Goal: Task Accomplishment & Management: Manage account settings

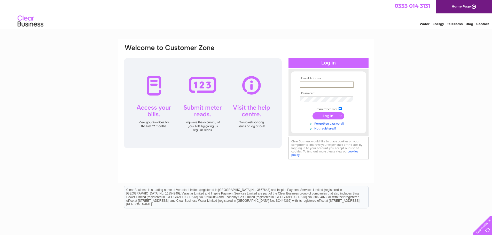
click at [327, 82] on input "text" at bounding box center [327, 85] width 54 height 6
type input "jmurdoch@lucyfaithfull.org.uk"
click at [330, 115] on input "submit" at bounding box center [329, 115] width 32 height 7
click at [330, 118] on input "submit" at bounding box center [329, 115] width 32 height 7
drag, startPoint x: 305, startPoint y: 83, endPoint x: 313, endPoint y: 82, distance: 7.8
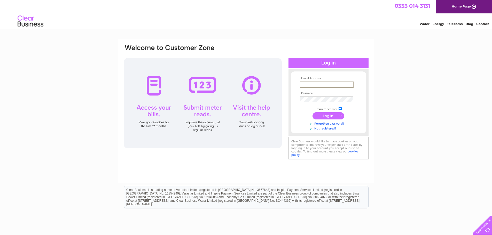
click at [305, 82] on input "text" at bounding box center [327, 85] width 54 height 6
type input "jmurdoch@lucyfaithfull.org.uk"
click at [331, 115] on input "submit" at bounding box center [329, 115] width 32 height 7
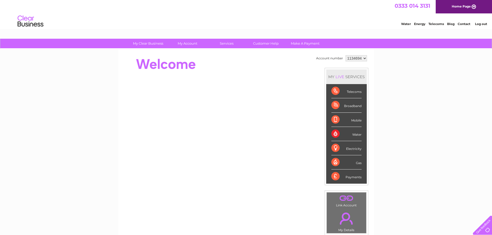
click at [357, 134] on div "Water" at bounding box center [346, 134] width 30 height 14
click at [335, 134] on div "Water" at bounding box center [346, 134] width 30 height 14
click at [363, 57] on select "1134694" at bounding box center [356, 58] width 21 height 6
click at [364, 59] on select "1134694" at bounding box center [356, 58] width 21 height 6
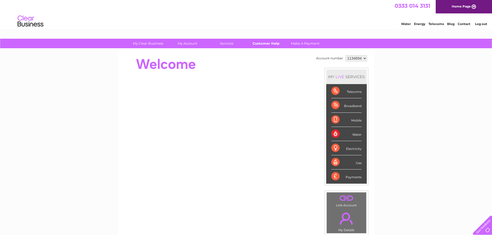
click at [265, 42] on link "Customer Help" at bounding box center [266, 44] width 43 height 10
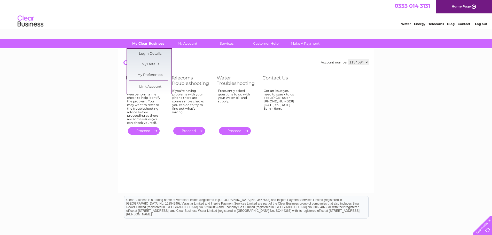
click at [149, 45] on link "My Clear Business" at bounding box center [148, 44] width 43 height 10
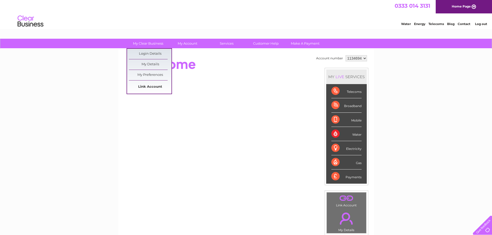
click at [155, 86] on link "Link Account" at bounding box center [150, 87] width 43 height 10
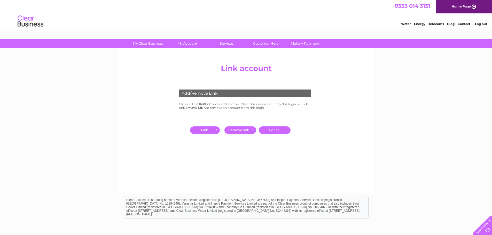
click at [206, 129] on input "submit" at bounding box center [206, 130] width 32 height 7
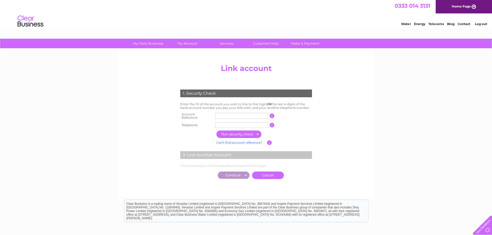
click at [219, 115] on input "text" at bounding box center [241, 116] width 53 height 6
drag, startPoint x: 239, startPoint y: 115, endPoint x: 170, endPoint y: 129, distance: 71.1
click at [161, 129] on center "Add/Remove Link Click on the LINK button to add another Clear Business account …" at bounding box center [246, 127] width 246 height 130
type input "30323234"
click at [221, 123] on input "text" at bounding box center [241, 125] width 53 height 6
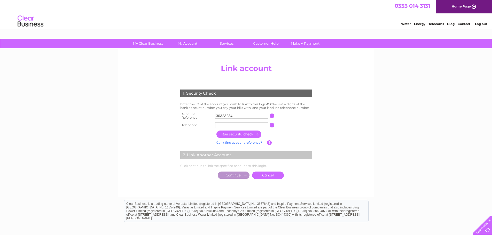
click at [251, 134] on input "button" at bounding box center [238, 134] width 45 height 7
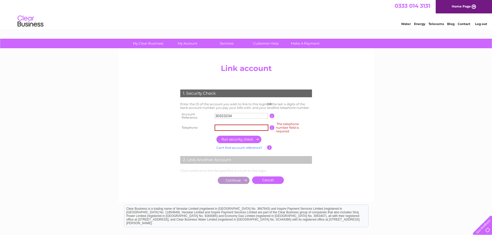
click at [233, 128] on input "text" at bounding box center [242, 128] width 54 height 6
click at [241, 139] on input "button" at bounding box center [238, 139] width 45 height 7
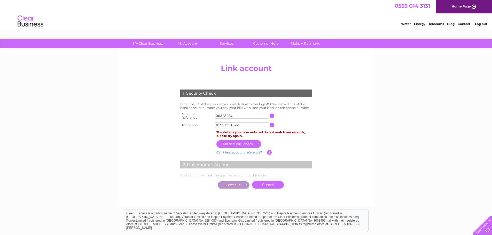
drag, startPoint x: 242, startPoint y: 124, endPoint x: 197, endPoint y: 130, distance: 44.9
click at [197, 130] on div "1. Security Check Enter the ID of the account you wish to link to this login OR…" at bounding box center [246, 137] width 156 height 107
click at [243, 141] on input "button" at bounding box center [238, 144] width 45 height 7
drag, startPoint x: 229, startPoint y: 127, endPoint x: 204, endPoint y: 131, distance: 25.2
click at [204, 131] on div "1. Security Check Enter the ID of the account you wish to link to this login OR…" at bounding box center [246, 137] width 156 height 107
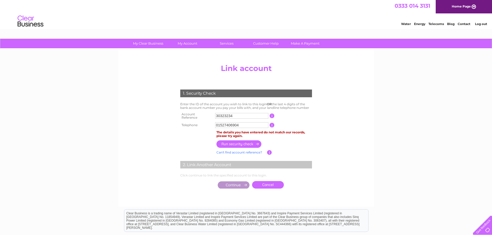
type input "01527406904"
click at [243, 141] on input "button" at bounding box center [238, 144] width 45 height 7
drag, startPoint x: 243, startPoint y: 124, endPoint x: 190, endPoint y: 129, distance: 53.0
click at [184, 129] on div "1. Security Check Enter the ID of the account you wish to link to this login OR…" at bounding box center [246, 137] width 156 height 107
click at [342, 178] on center "Add/Remove Link Click on the LINK button to add another Clear Business account …" at bounding box center [246, 132] width 246 height 140
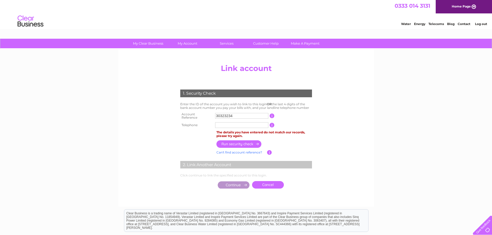
click at [240, 116] on input "30323234" at bounding box center [241, 116] width 53 height 6
drag, startPoint x: 240, startPoint y: 116, endPoint x: 196, endPoint y: 118, distance: 44.7
click at [192, 114] on tr "Account Reference 30323234 This should appear at the top of your bill and its t…" at bounding box center [246, 116] width 134 height 10
click at [225, 122] on input "text" at bounding box center [241, 125] width 53 height 6
click at [248, 143] on input "button" at bounding box center [238, 144] width 45 height 7
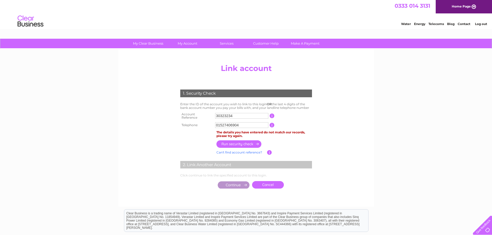
click at [241, 122] on input "01527406904" at bounding box center [241, 125] width 53 height 6
drag, startPoint x: 241, startPoint y: 122, endPoint x: 196, endPoint y: 122, distance: 44.9
click at [196, 122] on tr "Telephone 01527406904 1 of the landline telephone numbers you have given us" at bounding box center [246, 125] width 134 height 8
type input "8751"
click at [245, 144] on input "button" at bounding box center [238, 144] width 45 height 7
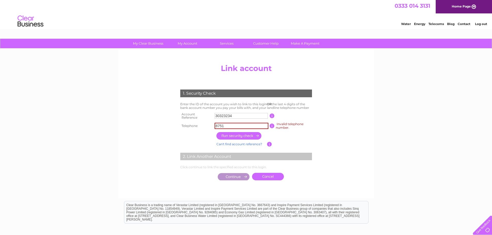
drag, startPoint x: 239, startPoint y: 115, endPoint x: 142, endPoint y: 127, distance: 98.4
click at [136, 126] on center "Add/Remove Link Click on the LINK button to add another Clear Business account …" at bounding box center [246, 128] width 246 height 132
drag, startPoint x: 221, startPoint y: 127, endPoint x: 195, endPoint y: 126, distance: 26.1
click at [195, 126] on tr "Telephone 8751 Invalid telephone number. 1 of the landline telephone numbers yo…" at bounding box center [246, 126] width 134 height 10
click at [224, 119] on td at bounding box center [241, 116] width 56 height 10
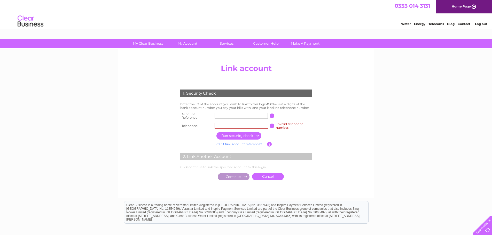
click at [223, 116] on input "text" at bounding box center [241, 116] width 53 height 6
type input "30323234"
click at [233, 126] on input "text" at bounding box center [242, 126] width 54 height 6
type input "8751"
click at [249, 135] on input "button" at bounding box center [238, 135] width 45 height 7
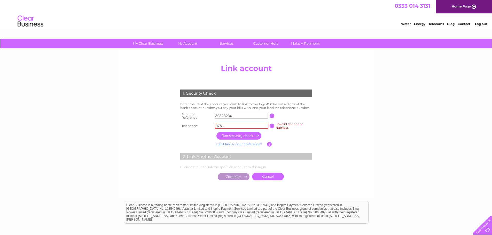
click at [249, 137] on input "button" at bounding box center [238, 135] width 45 height 7
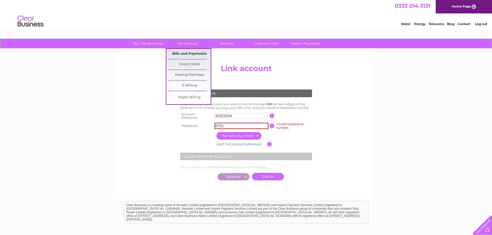
click at [196, 51] on link "Bills and Payments" at bounding box center [189, 54] width 43 height 10
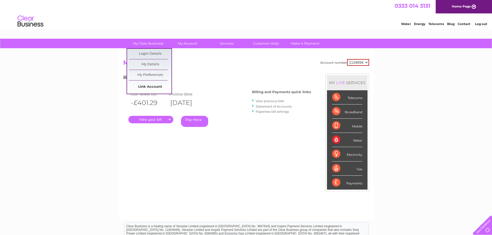
click at [158, 87] on link "Link Account" at bounding box center [150, 87] width 43 height 10
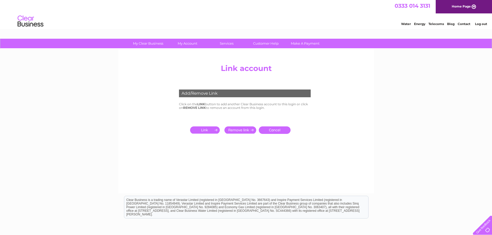
click at [204, 131] on input "submit" at bounding box center [206, 130] width 32 height 7
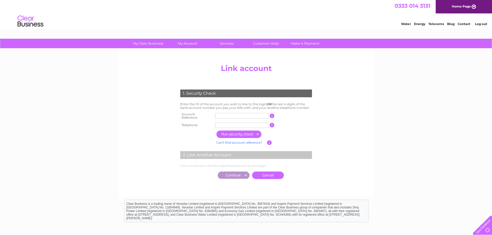
click at [221, 115] on input "text" at bounding box center [241, 116] width 53 height 6
click at [361, 118] on center "Add/Remove Link Click on the LINK button to add another Clear Business account …" at bounding box center [246, 127] width 246 height 130
click at [240, 116] on input "text" at bounding box center [241, 116] width 53 height 6
click at [346, 130] on center "Add/Remove Link Click on the LINK button to add another Clear Business account …" at bounding box center [246, 127] width 246 height 130
click at [217, 116] on input "text" at bounding box center [241, 116] width 53 height 6
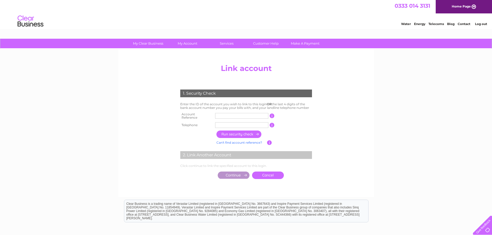
type input "30323234"
click at [231, 123] on input "text" at bounding box center [241, 125] width 53 height 6
type input "07881824871"
click at [240, 134] on input "button" at bounding box center [238, 134] width 45 height 7
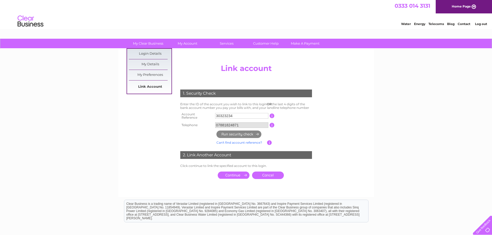
click at [155, 85] on link "Link Account" at bounding box center [150, 87] width 43 height 10
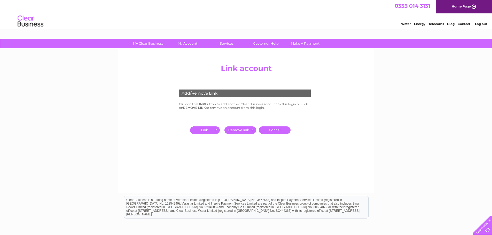
click at [211, 129] on input "submit" at bounding box center [206, 130] width 32 height 7
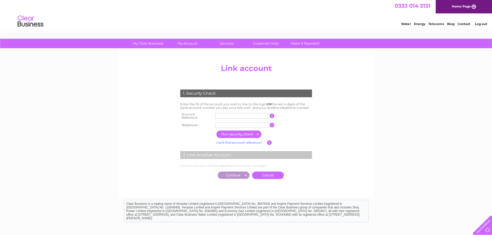
click at [220, 113] on input "text" at bounding box center [241, 116] width 53 height 6
type input "30323234"
click at [224, 123] on input "text" at bounding box center [241, 125] width 53 height 6
type input "07881824871"
click at [240, 131] on input "button" at bounding box center [238, 134] width 45 height 7
